Goal: Task Accomplishment & Management: Use online tool/utility

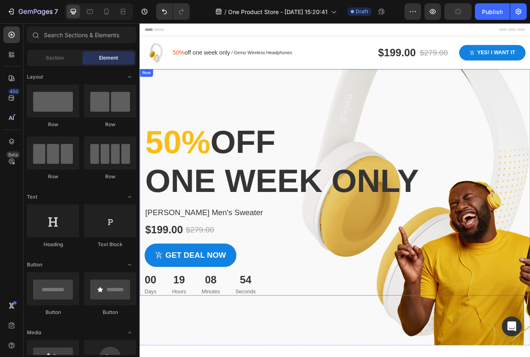
click at [371, 109] on div "50% off one week only Heading Syerra Men's Sweater Product Title $199.00 Produc…" at bounding box center [387, 226] width 496 height 288
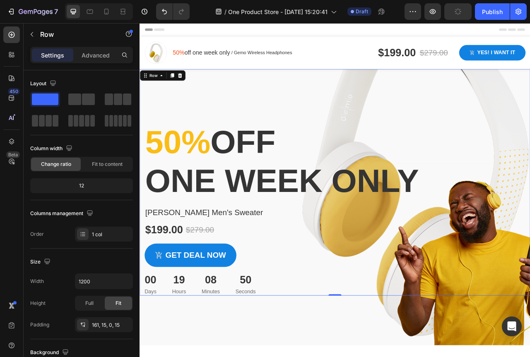
click at [529, 122] on div "50% off one week only Heading Syerra Men's Sweater Product Title $199.00 Produc…" at bounding box center [387, 226] width 496 height 288
click at [326, 44] on div "Image 50% off one week only Text block / Gemo Wireless Headphones Text block Ro…" at bounding box center [387, 60] width 496 height 41
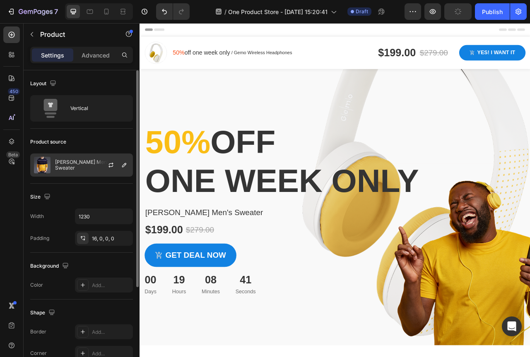
click at [85, 161] on div "[PERSON_NAME] Men's Sweater" at bounding box center [81, 164] width 103 height 23
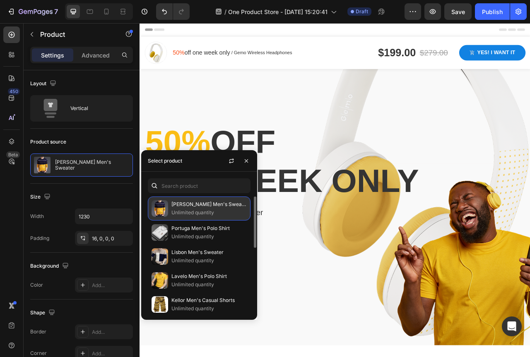
click at [222, 206] on p "[PERSON_NAME] Men's Sweater" at bounding box center [208, 204] width 75 height 8
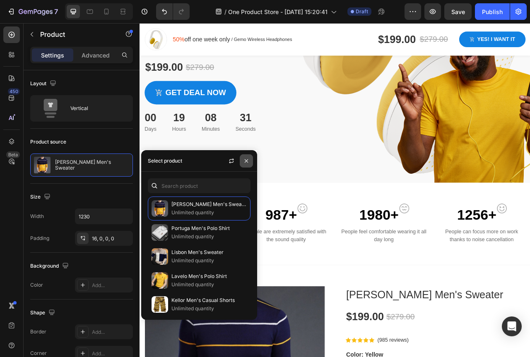
click at [247, 161] on icon "button" at bounding box center [246, 161] width 7 height 7
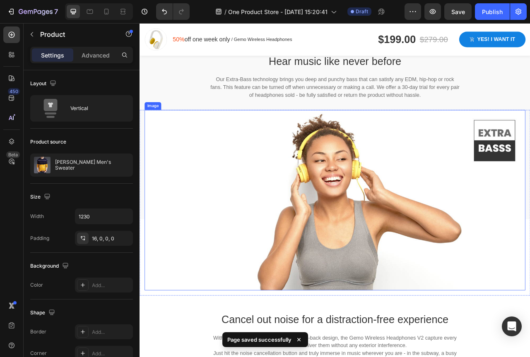
scroll to position [869, 0]
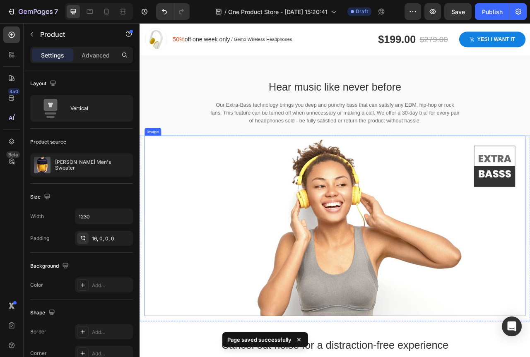
click at [393, 283] on img at bounding box center [388, 281] width 484 height 230
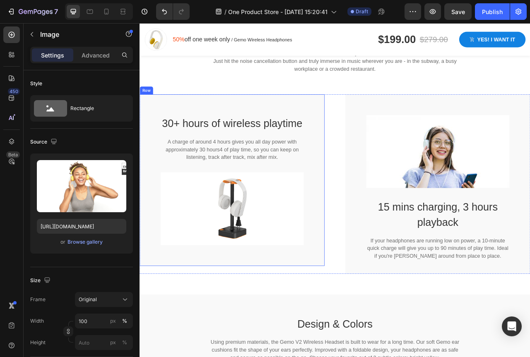
scroll to position [1324, 0]
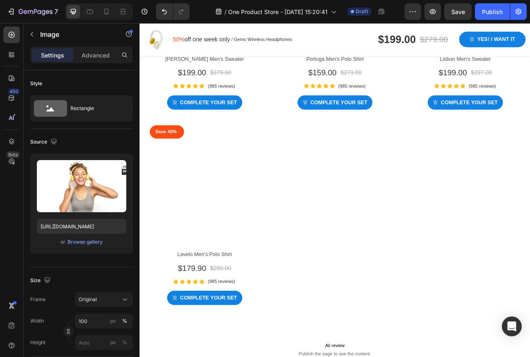
radio input "false"
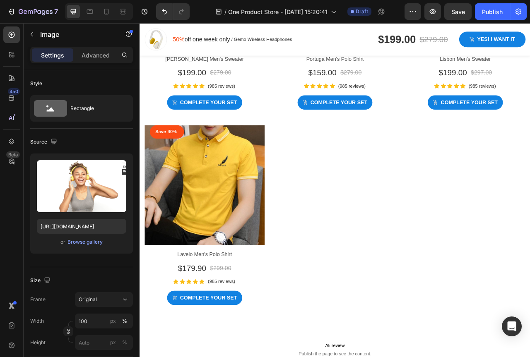
radio input "false"
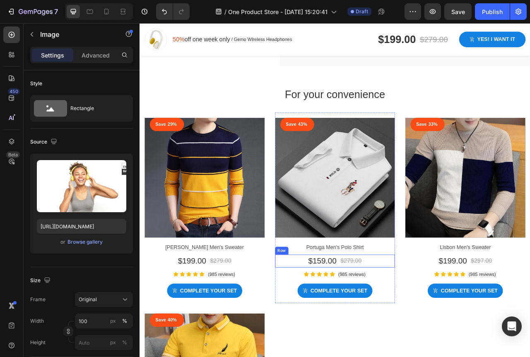
scroll to position [2524, 0]
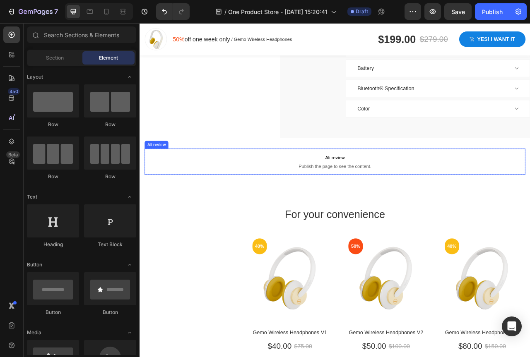
radio input "false"
click at [402, 206] on span "Publish the page to see the content." at bounding box center [388, 205] width 484 height 8
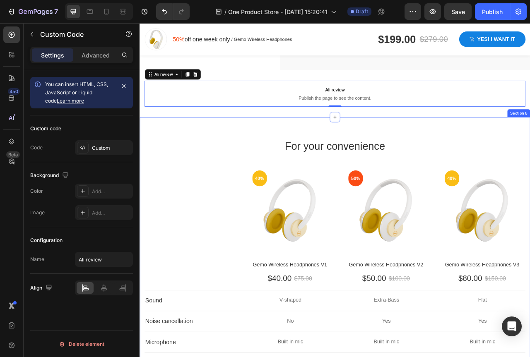
scroll to position [2648, 0]
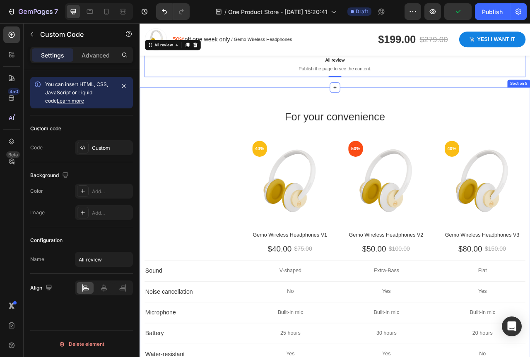
click at [529, 124] on div "For your convenience Heading Row 40% Text block Row Hero Banner Gemo Wireless H…" at bounding box center [387, 338] width 496 height 466
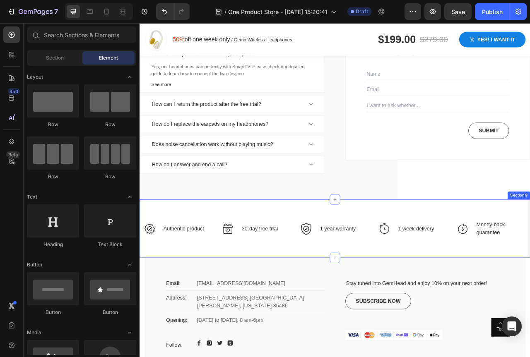
scroll to position [2784, 0]
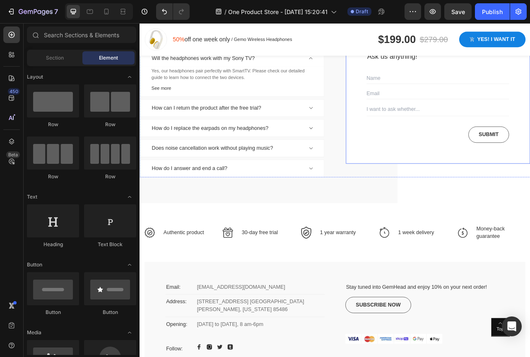
drag, startPoint x: 398, startPoint y: 192, endPoint x: 384, endPoint y: 110, distance: 82.4
click at [385, 87] on div "Does the product come with a quick charger? Will the headphones work with my So…" at bounding box center [387, 125] width 496 height 188
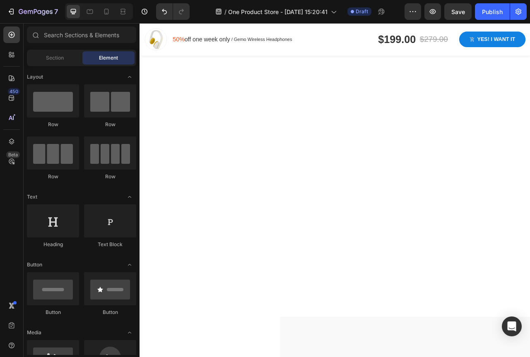
scroll to position [0, 0]
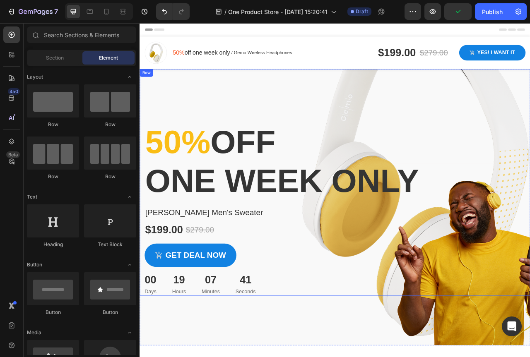
click at [341, 103] on div "50% off one week only Heading Syerra Men's Sweater Product Title $199.00 Produc…" at bounding box center [387, 226] width 496 height 288
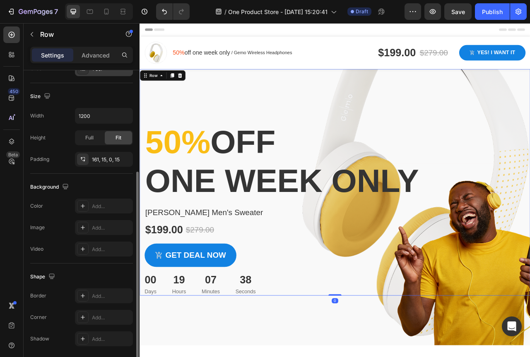
scroll to position [194, 0]
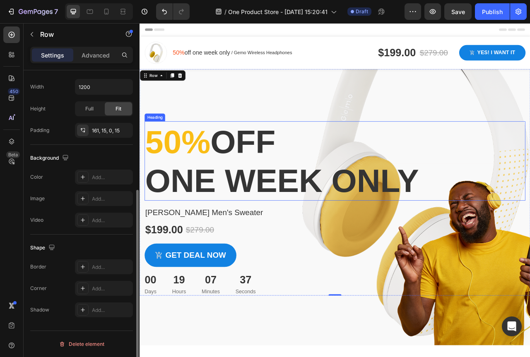
click at [484, 167] on p "50% off one week only" at bounding box center [387, 198] width 482 height 99
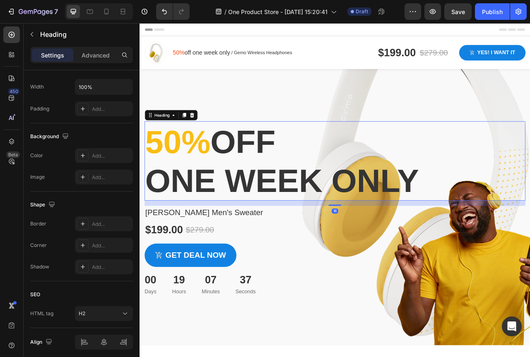
scroll to position [0, 0]
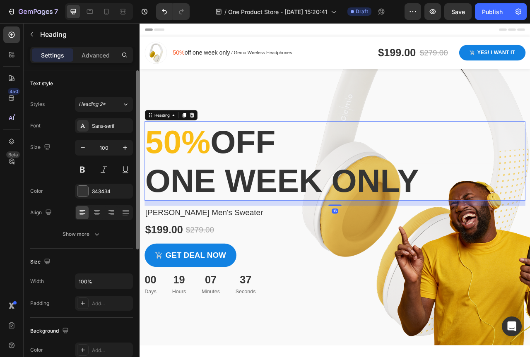
click at [466, 90] on div "50% off one week only Heading 16 Syerra Men's Sweater Product Title $199.00 Pro…" at bounding box center [387, 226] width 496 height 288
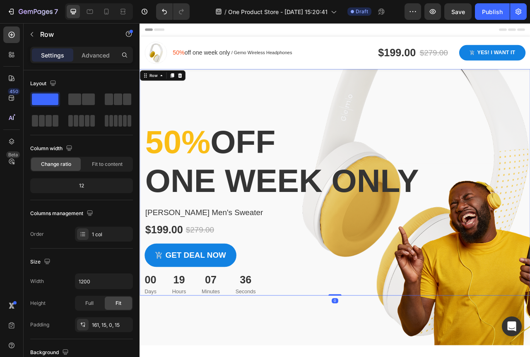
click at [438, 115] on div "50% off one week only Heading Syerra Men's Sweater Product Title $199.00 Produc…" at bounding box center [387, 226] width 496 height 288
click at [93, 55] on p "Advanced" at bounding box center [96, 55] width 28 height 9
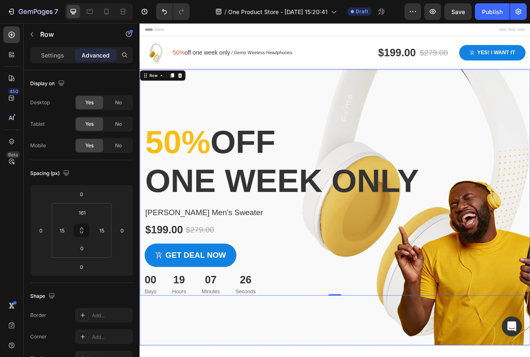
click at [517, 357] on div "Overlay" at bounding box center [387, 258] width 496 height 352
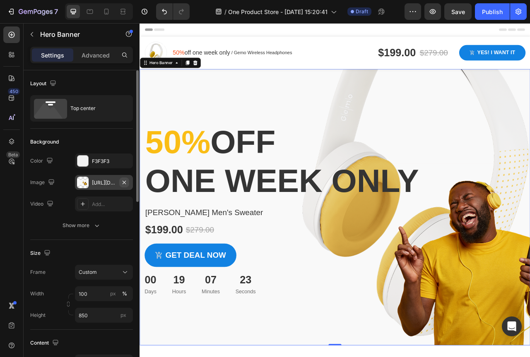
click at [124, 182] on icon "button" at bounding box center [123, 181] width 3 height 3
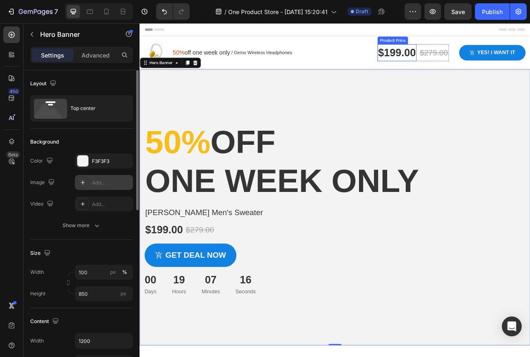
click at [381, 53] on div "Image 50% off one week only Text block / Gemo Wireless Headphones Text block Ro…" at bounding box center [266, 61] width 240 height 28
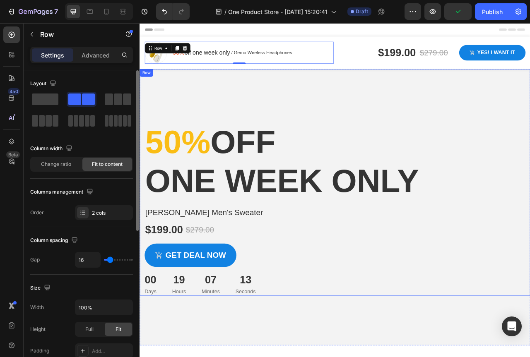
click at [343, 110] on div "50% off one week only Heading Syerra Men's Sweater Product Title $199.00 Produc…" at bounding box center [387, 226] width 496 height 288
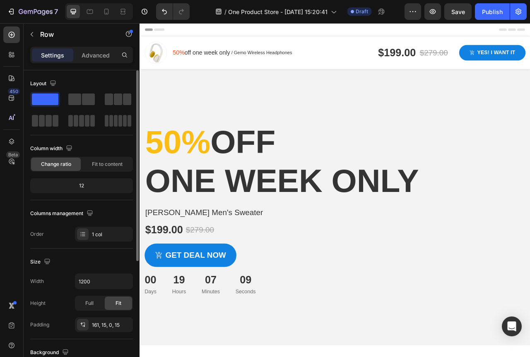
click at [239, 29] on div "Header" at bounding box center [387, 31] width 483 height 17
